Goal: Information Seeking & Learning: Learn about a topic

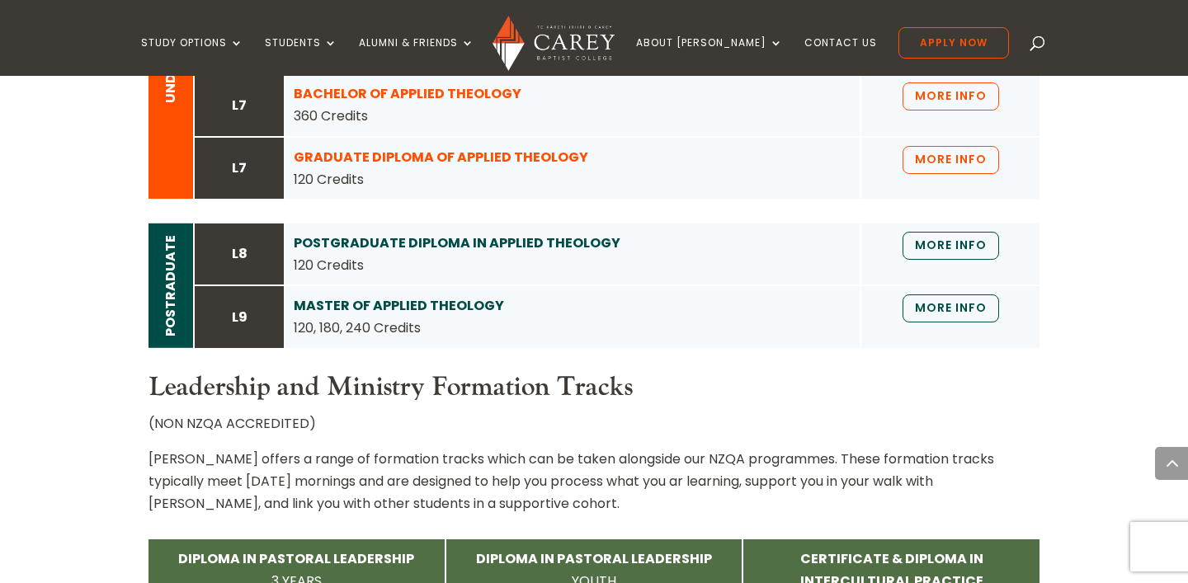
scroll to position [1621, 0]
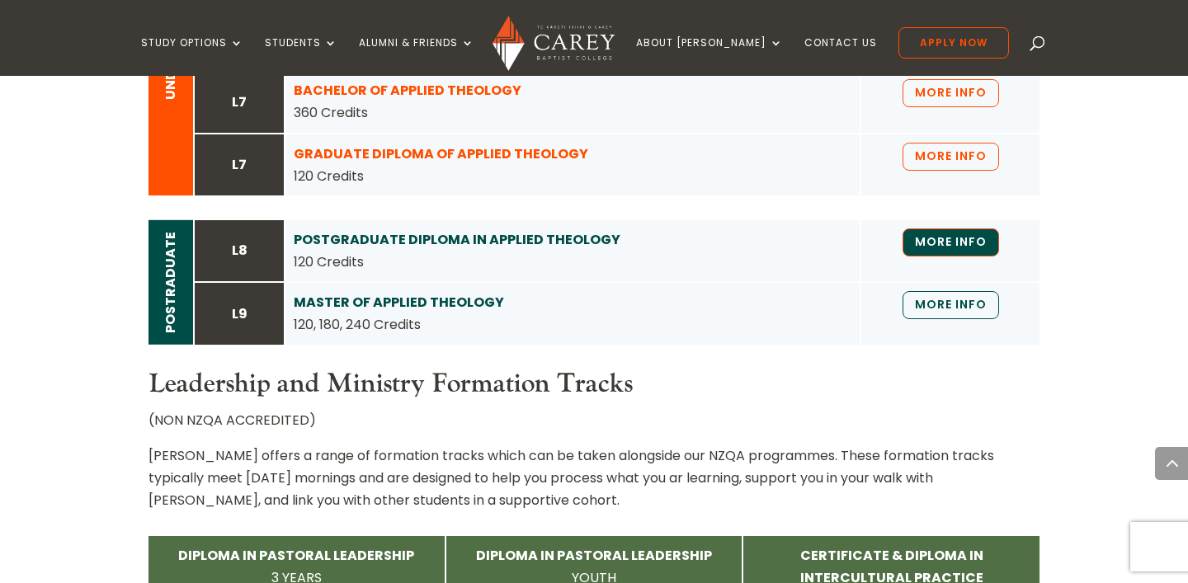
click at [962, 257] on link "MORE INFO" at bounding box center [951, 243] width 97 height 28
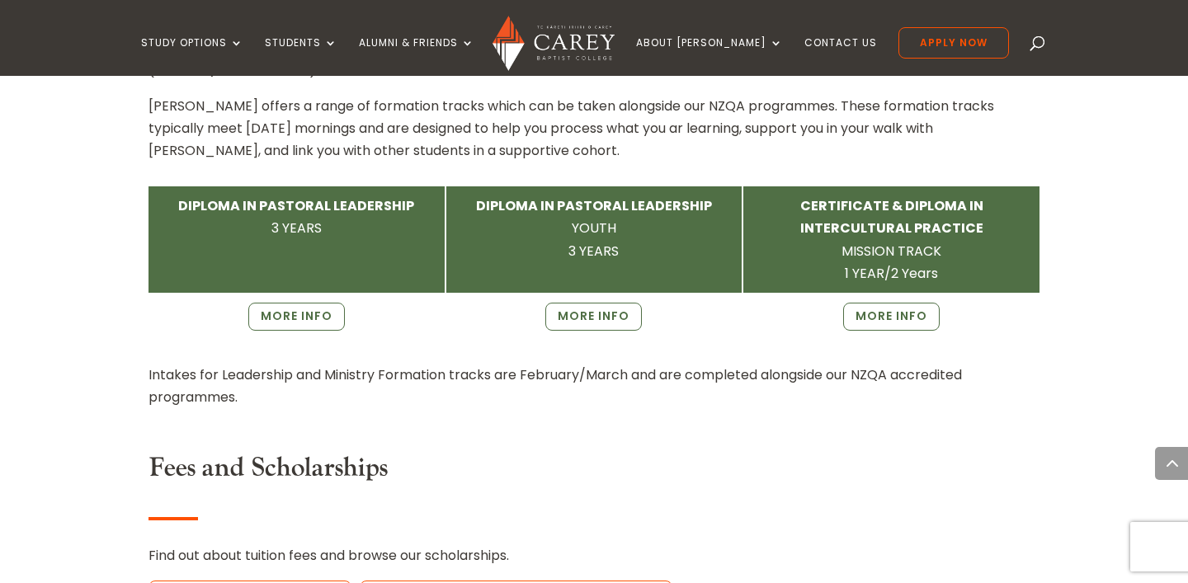
scroll to position [1974, 0]
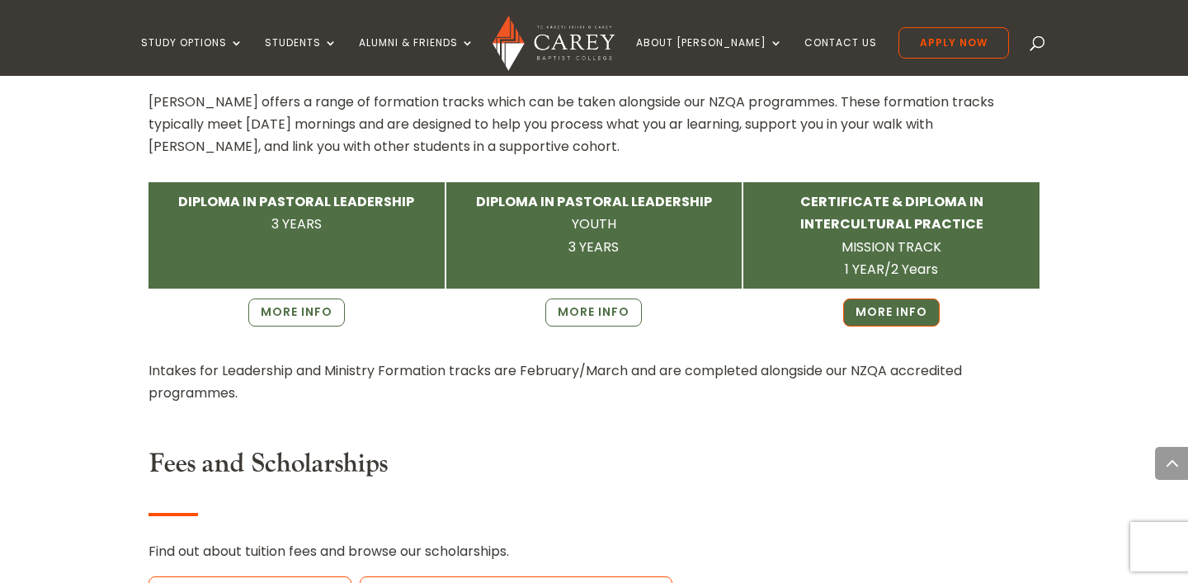
click at [879, 322] on link "MORE INFO" at bounding box center [891, 313] width 97 height 28
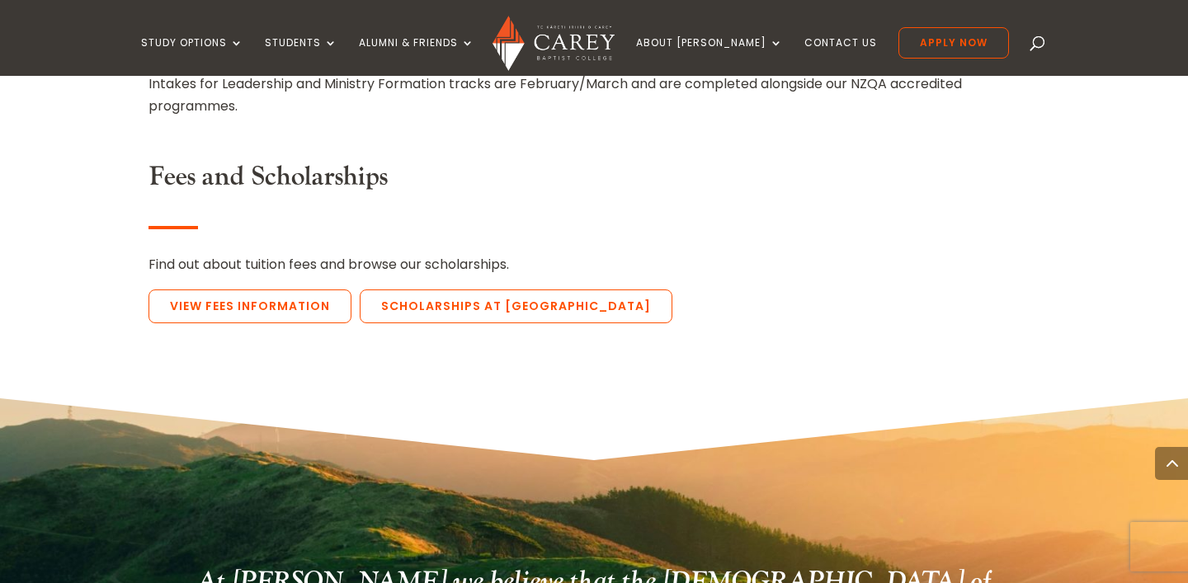
scroll to position [2332, 0]
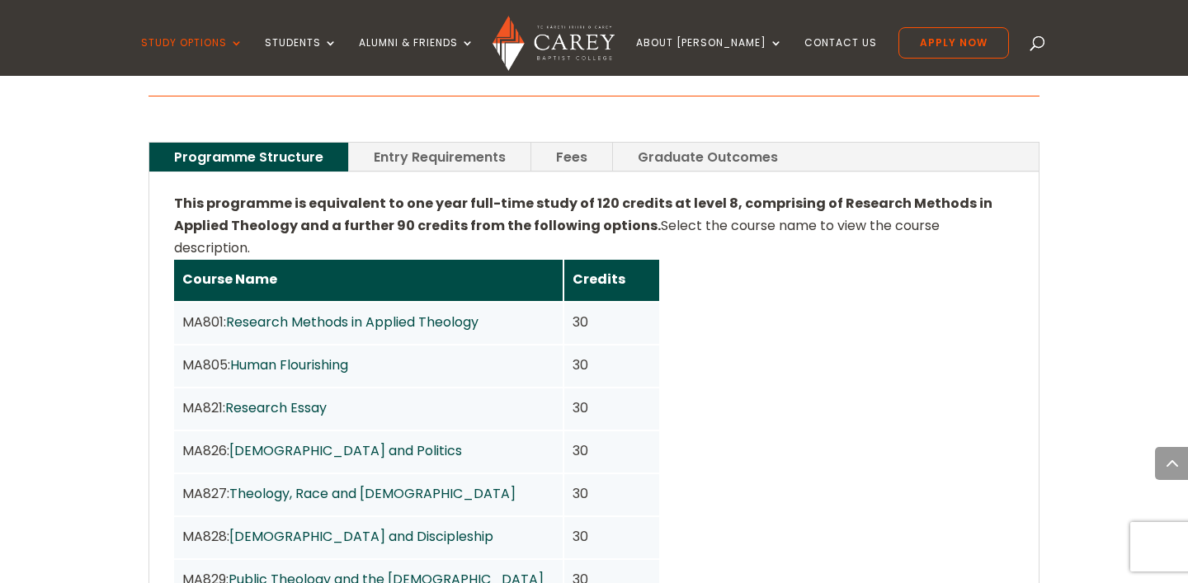
scroll to position [1209, 0]
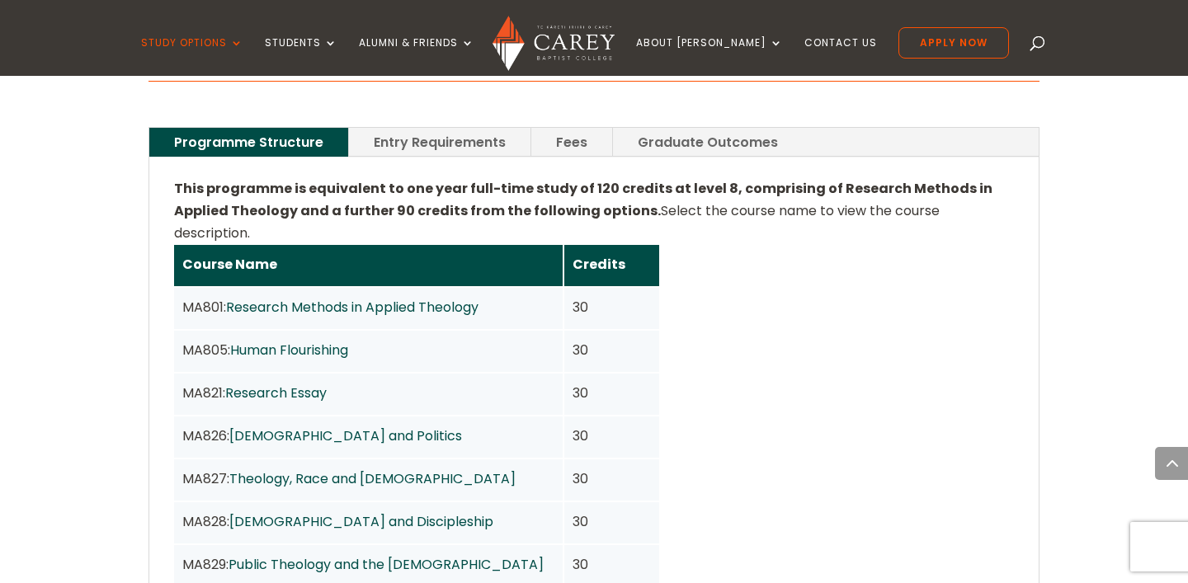
click at [569, 128] on link "Fees" at bounding box center [571, 142] width 81 height 29
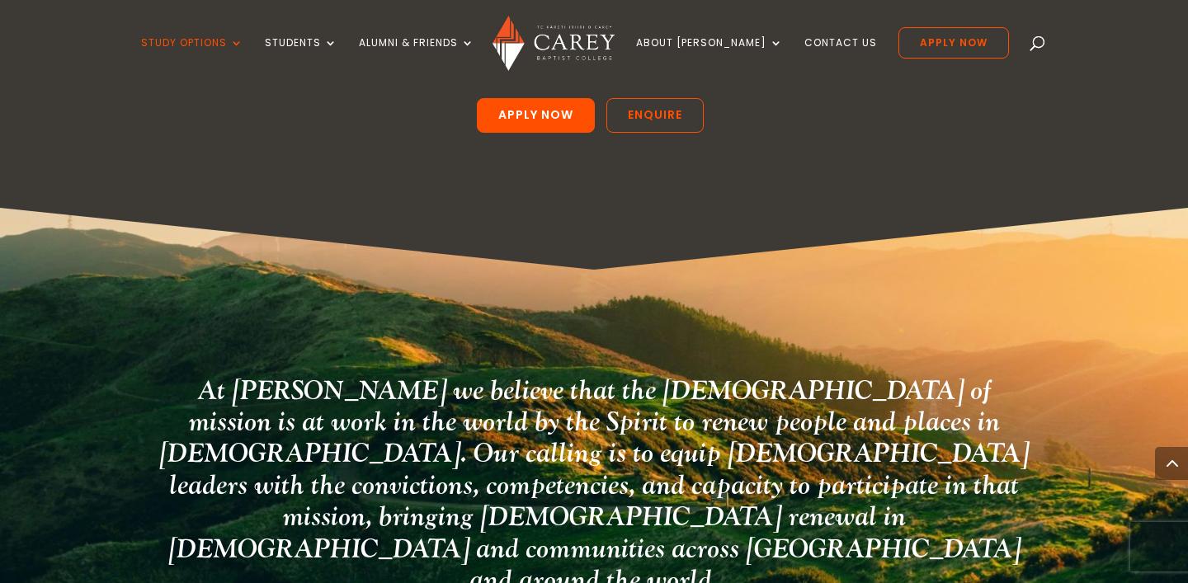
scroll to position [2374, 0]
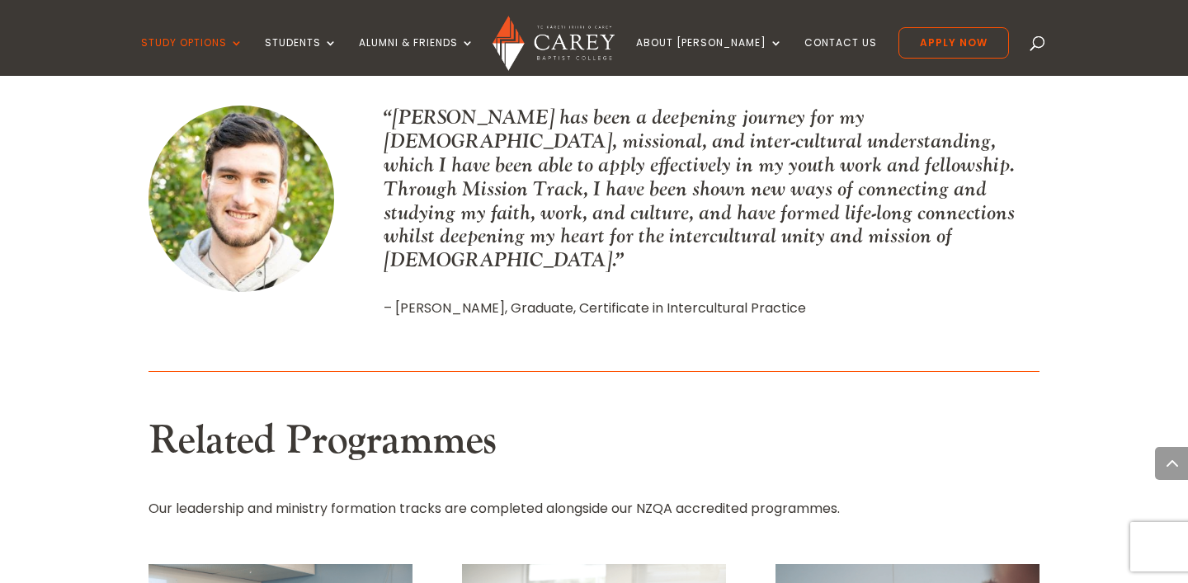
scroll to position [2182, 0]
